Goal: Navigation & Orientation: Find specific page/section

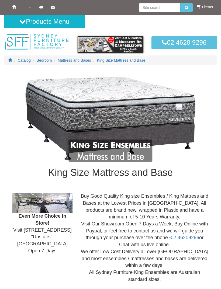
click at [44, 61] on span "Bedroom" at bounding box center [44, 60] width 15 height 4
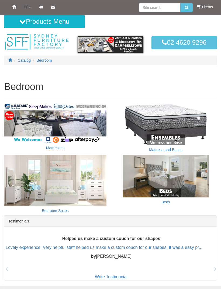
click at [82, 185] on img at bounding box center [55, 180] width 102 height 51
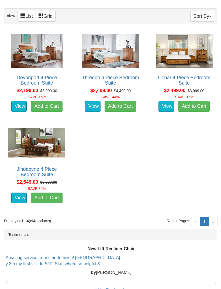
scroll to position [198, 0]
